Goal: Task Accomplishment & Management: Use online tool/utility

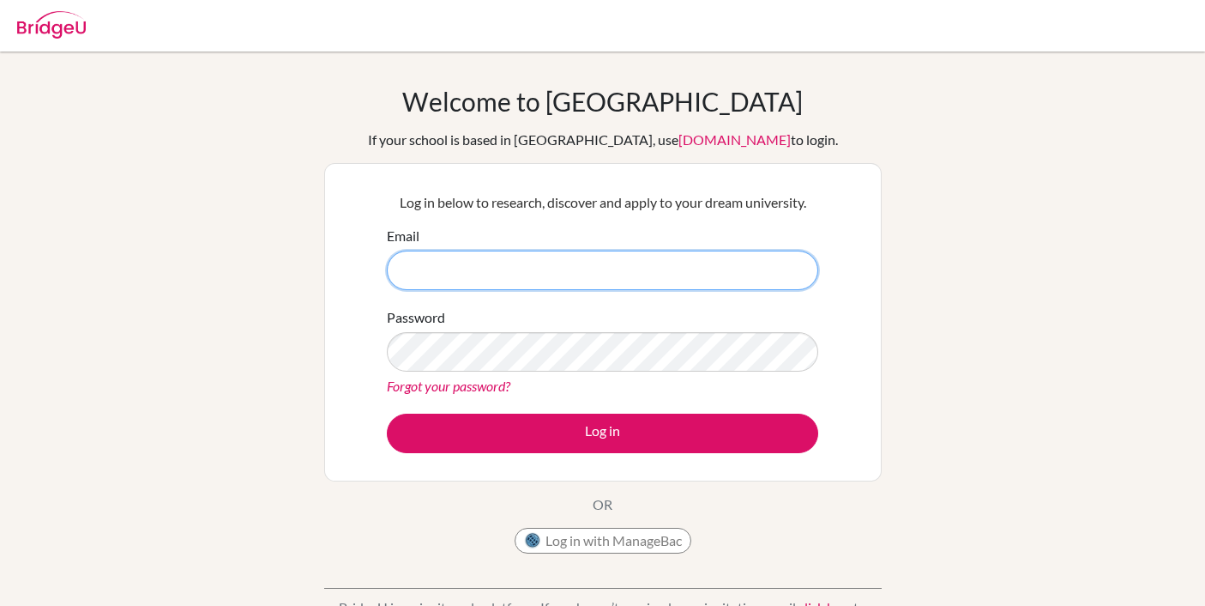
click at [660, 264] on input "Email" at bounding box center [603, 270] width 432 height 39
type input "aulia.ekaputri@mis.sch.id"
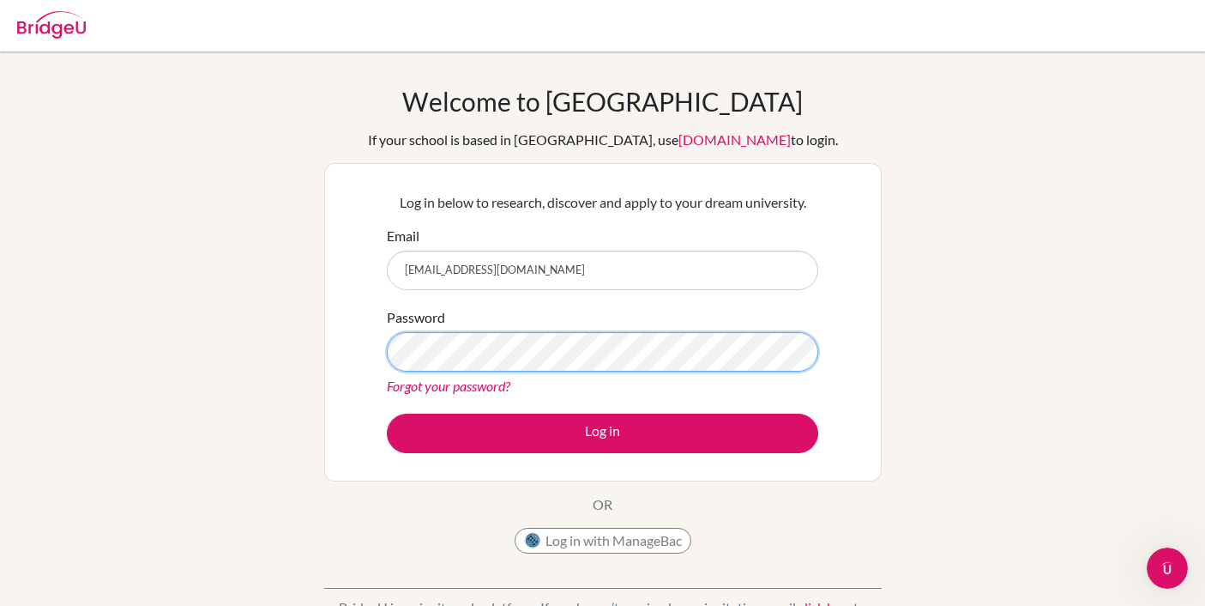
click at [387, 414] on button "Log in" at bounding box center [603, 433] width 432 height 39
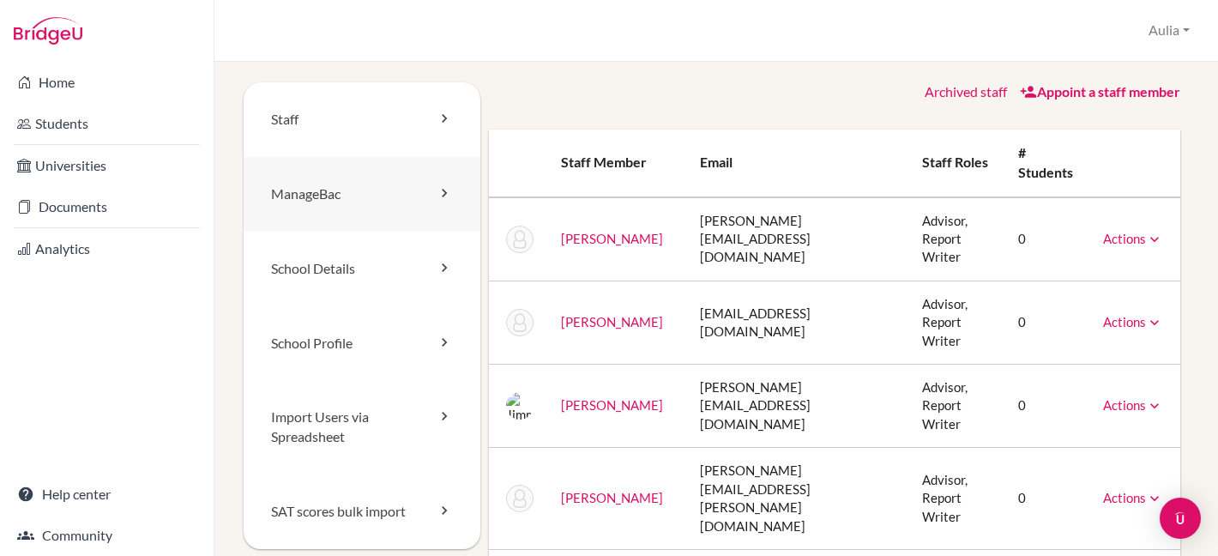
click at [319, 188] on link "ManageBac" at bounding box center [362, 194] width 237 height 75
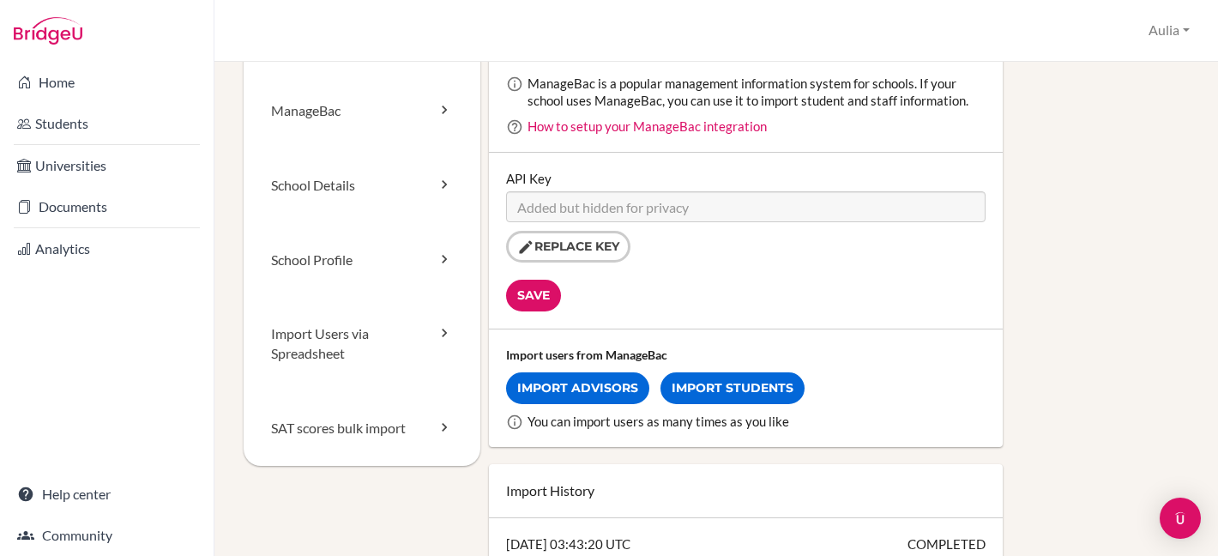
scroll to position [86, 0]
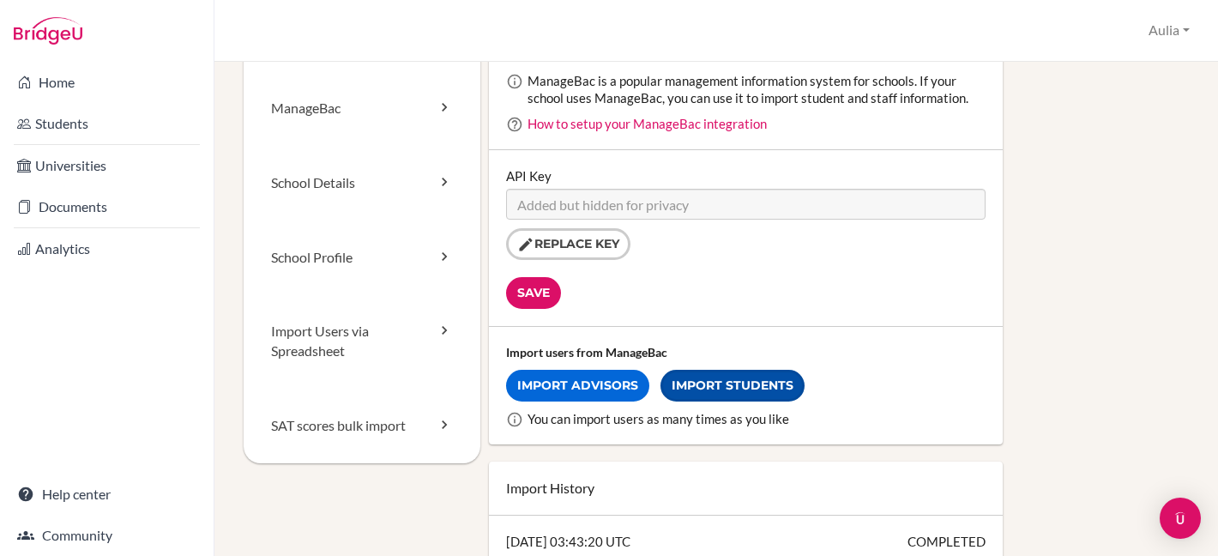
click at [747, 384] on link "Import Students" at bounding box center [733, 386] width 144 height 32
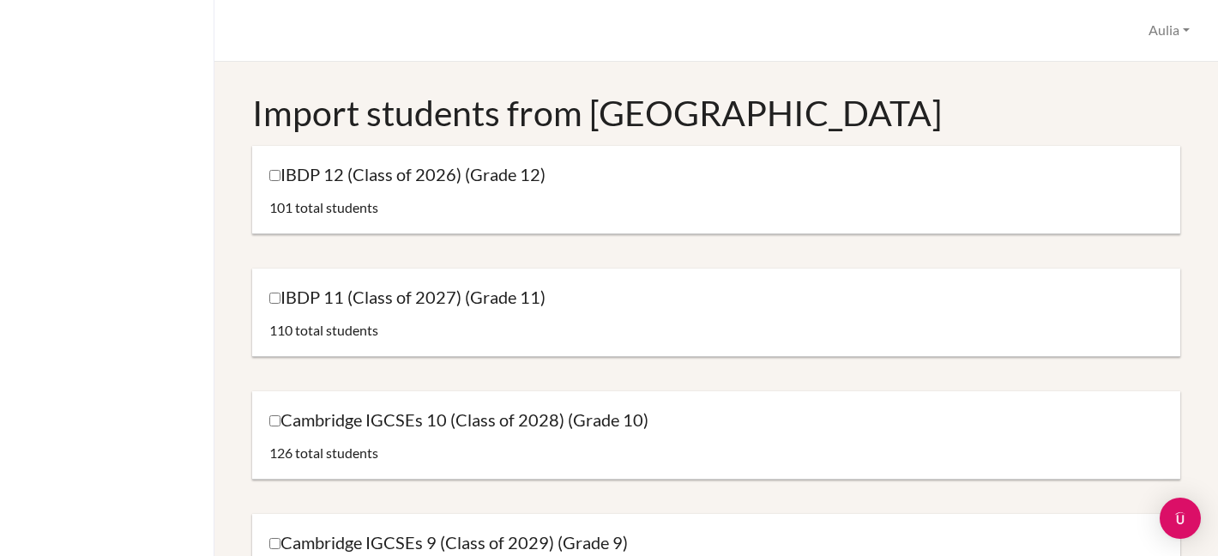
scroll to position [82, 0]
